Goal: Information Seeking & Learning: Check status

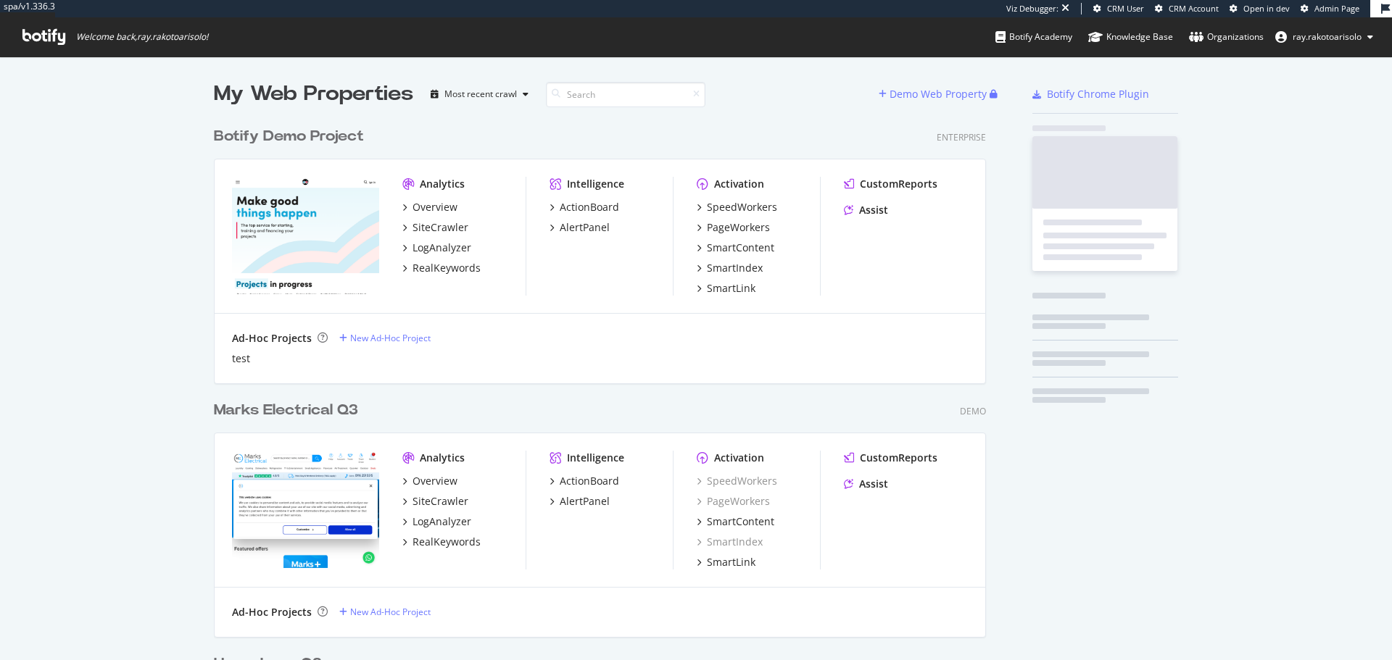
scroll to position [4831, 773]
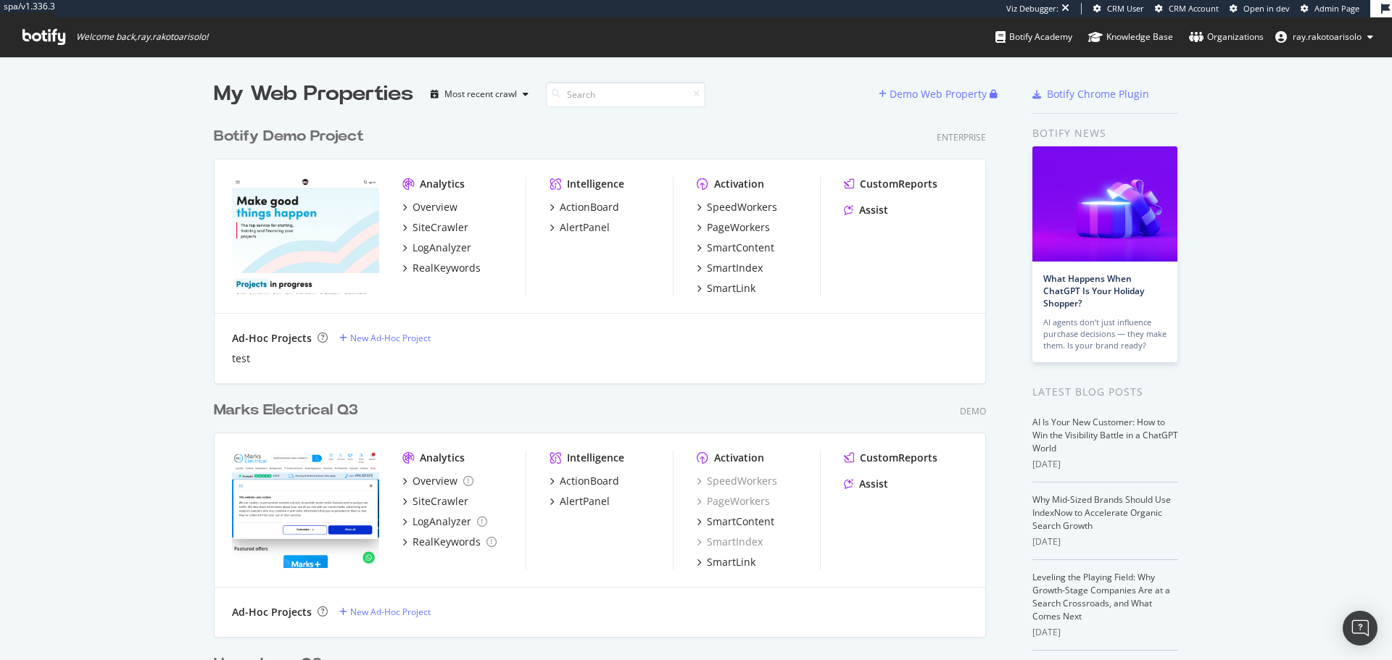
click at [51, 30] on icon at bounding box center [43, 37] width 43 height 16
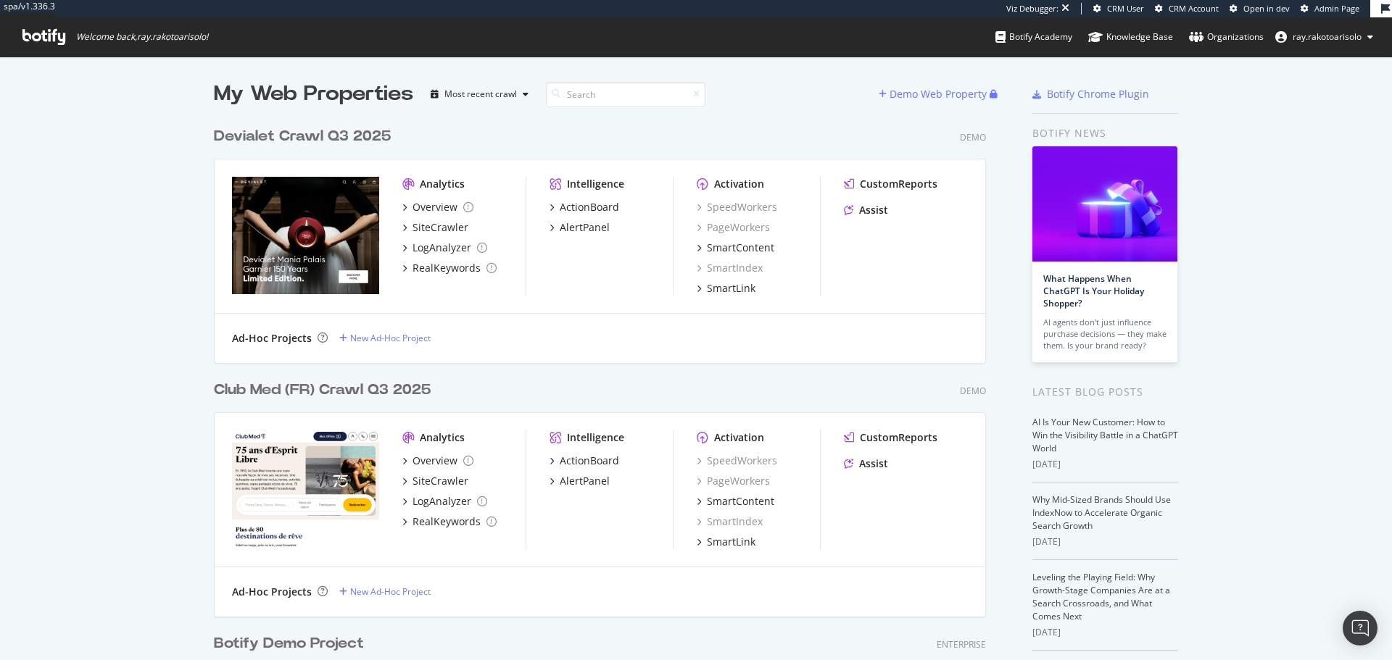
scroll to position [6679, 773]
click at [626, 98] on input at bounding box center [625, 94] width 159 height 25
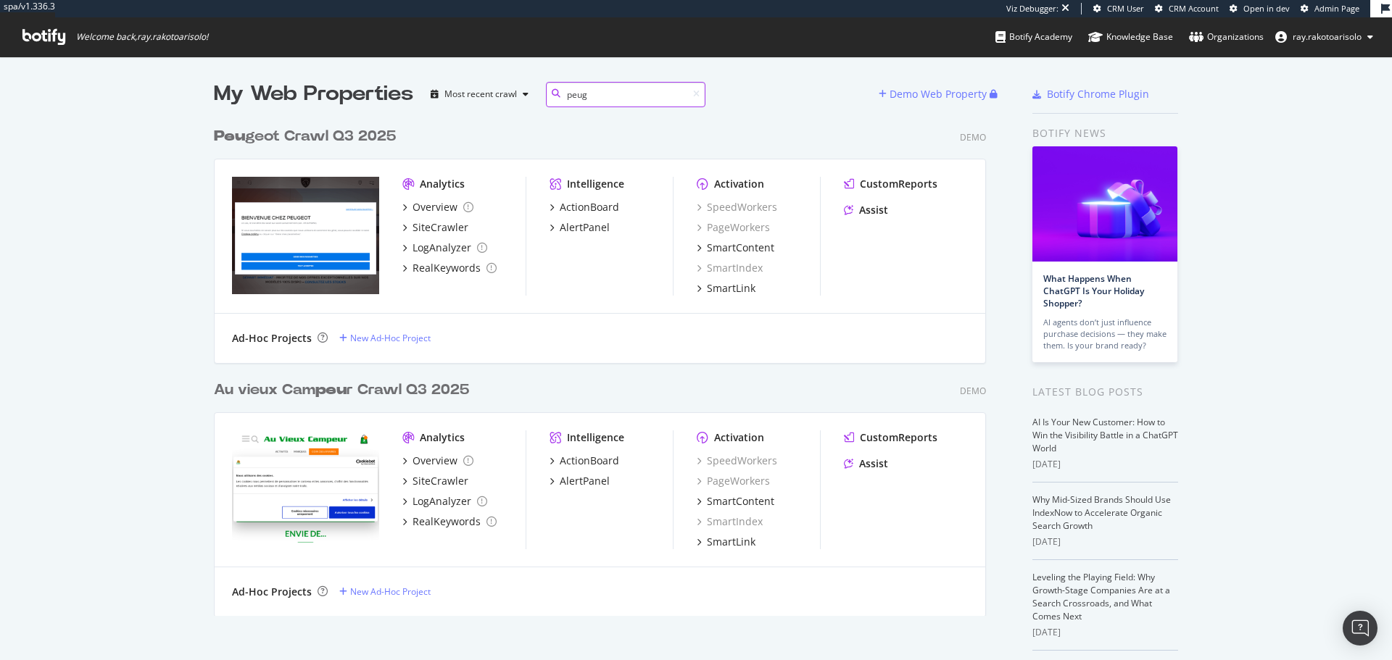
scroll to position [243, 773]
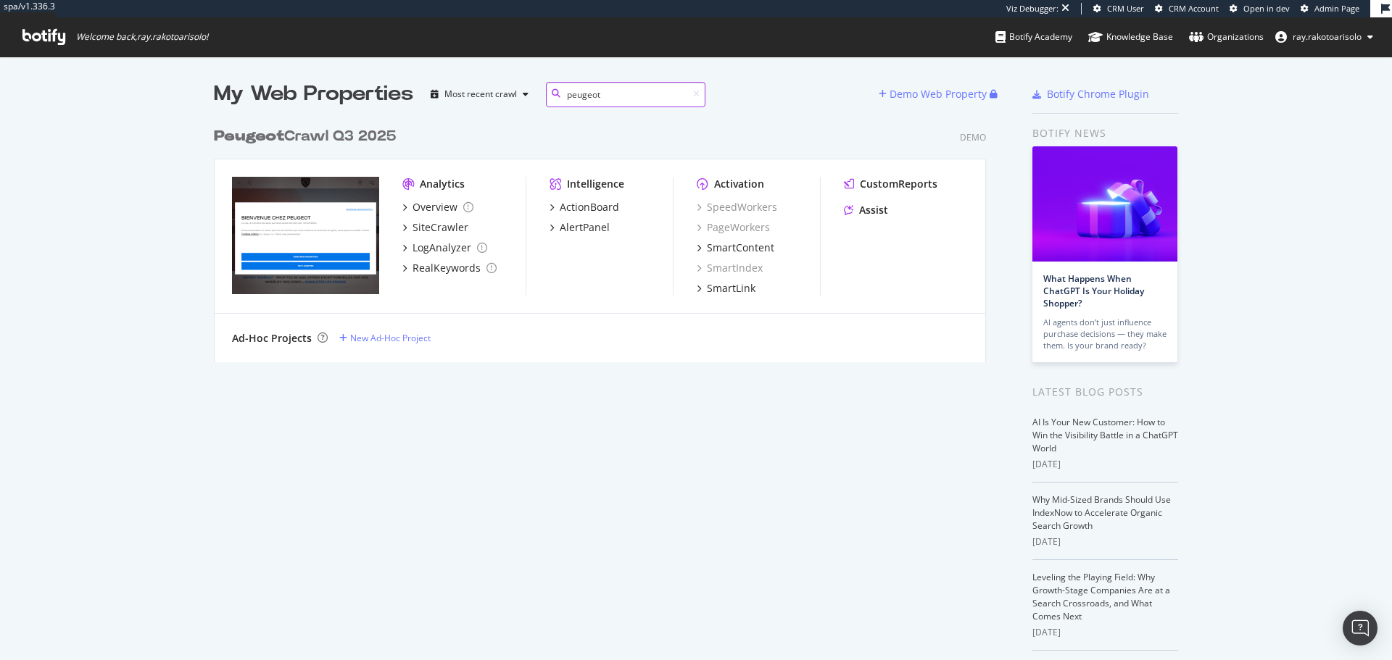
type input "peugeot"
click at [355, 134] on div "Peugeot Crawl Q3 2025" at bounding box center [305, 136] width 182 height 21
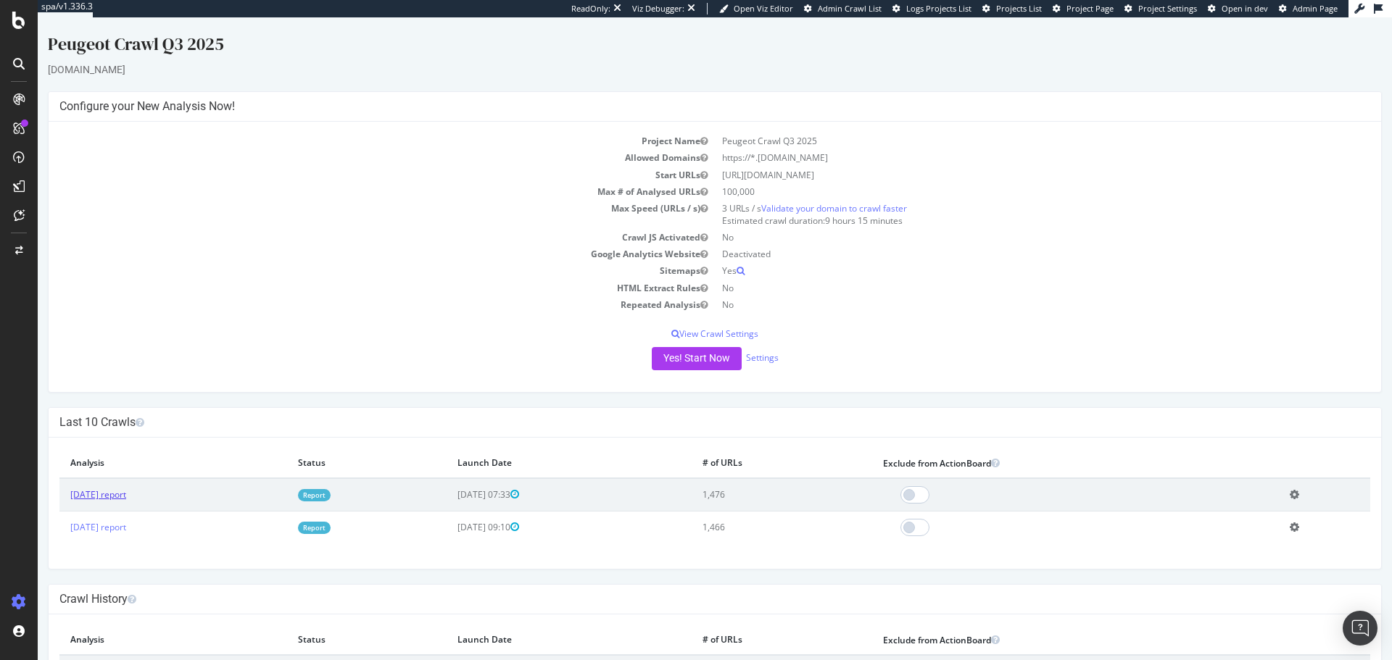
click at [116, 495] on link "[DATE] report" at bounding box center [98, 495] width 56 height 12
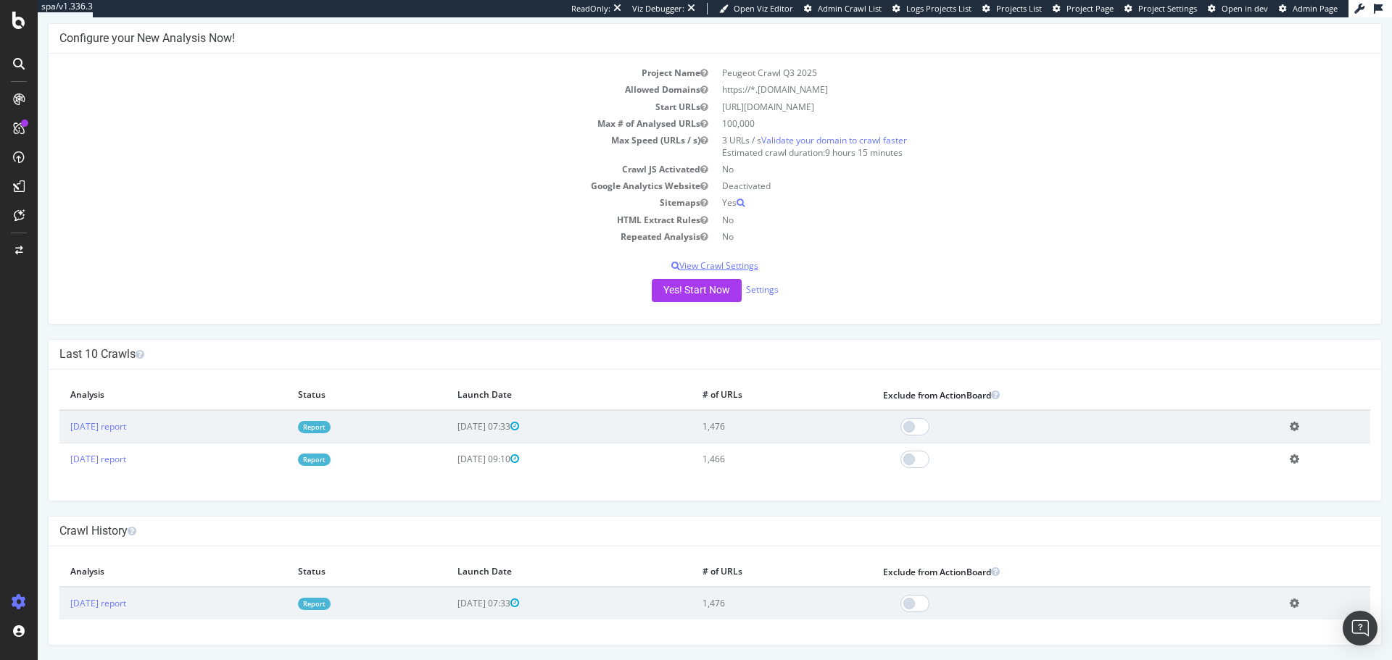
click at [725, 266] on p "View Crawl Settings" at bounding box center [714, 266] width 1311 height 12
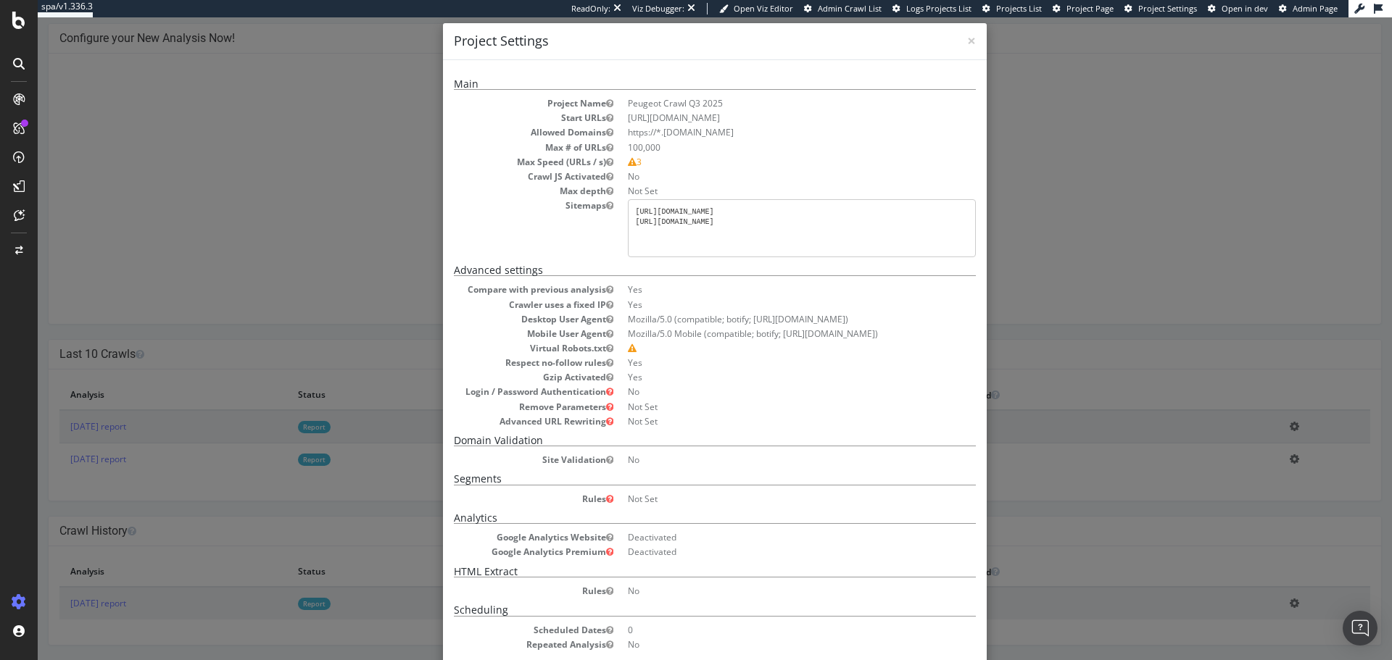
scroll to position [0, 0]
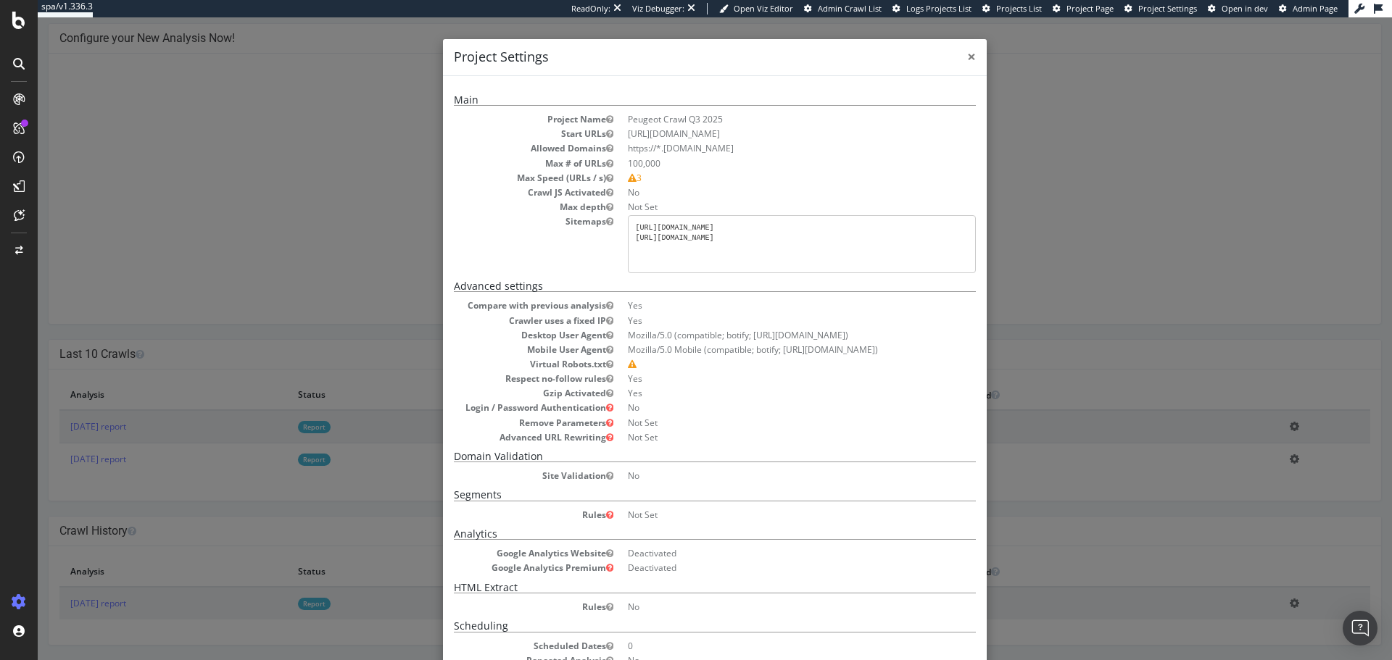
click at [967, 60] on span "×" at bounding box center [971, 56] width 9 height 20
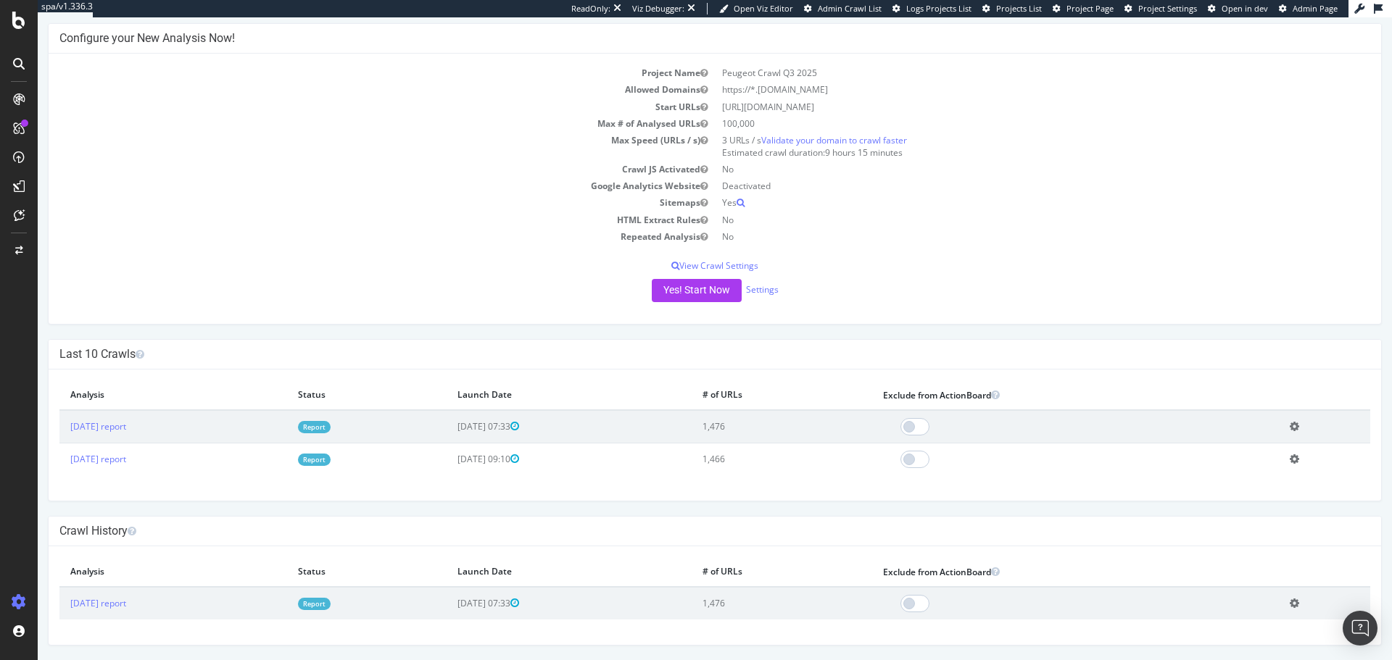
click at [25, 70] on div at bounding box center [18, 63] width 23 height 23
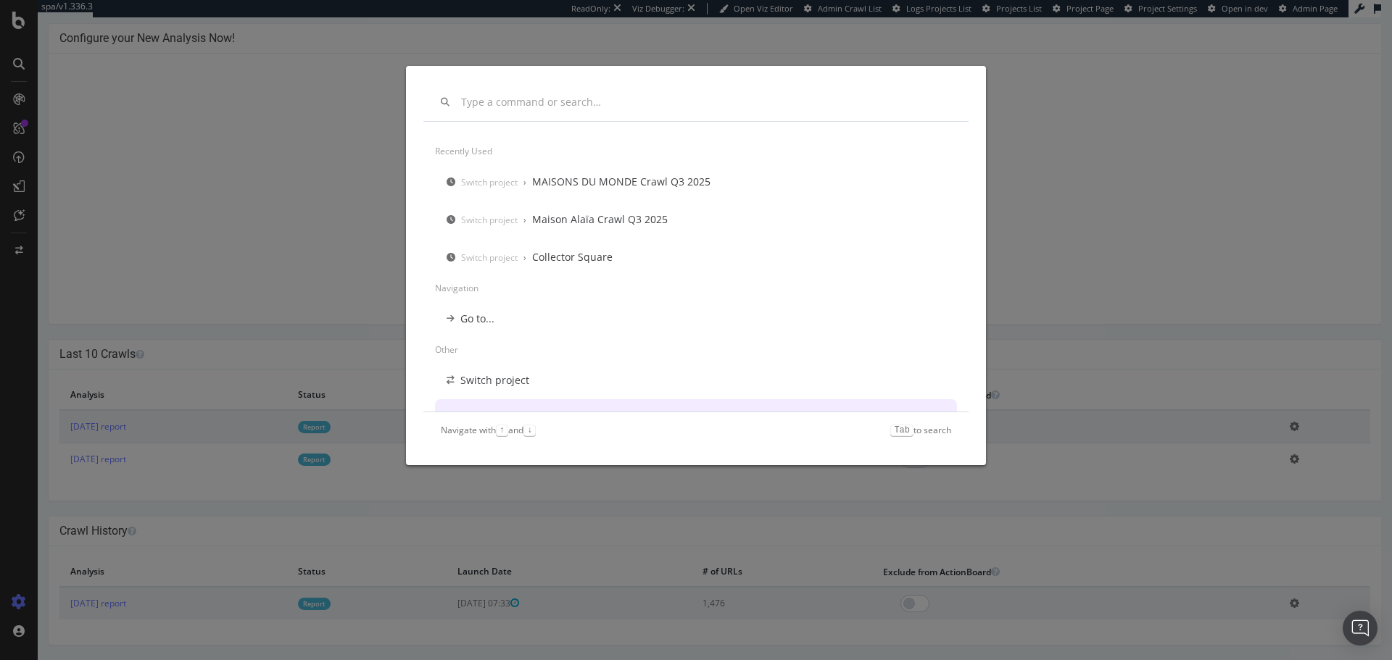
scroll to position [25, 0]
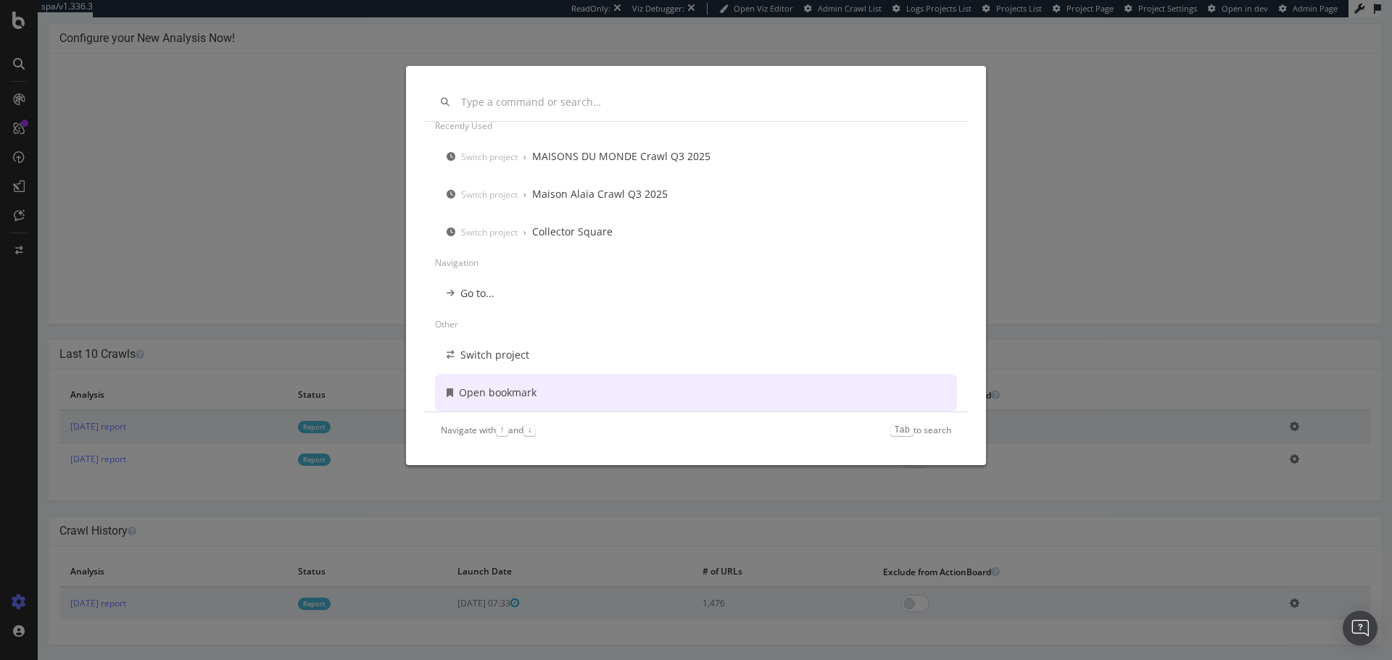
click at [1076, 304] on div "Recently used Switch project › MAISONS DU MONDE Crawl Q3 2025 Switch project › …" at bounding box center [696, 330] width 1392 height 660
